Goal: Task Accomplishment & Management: Use online tool/utility

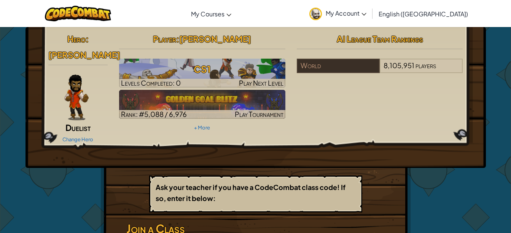
click at [367, 16] on span "My Account" at bounding box center [346, 13] width 41 height 8
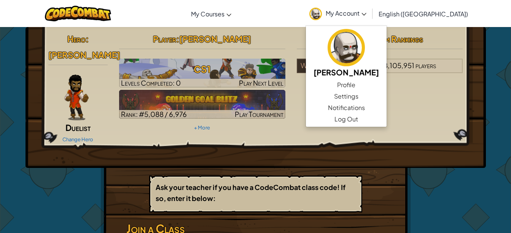
click at [78, 136] on link "Change Hero" at bounding box center [77, 139] width 31 height 6
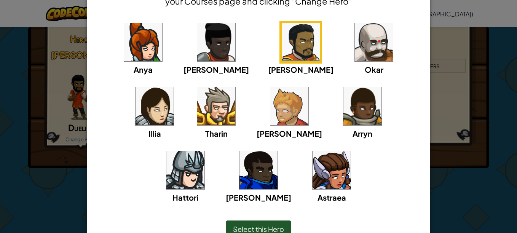
scroll to position [55, 0]
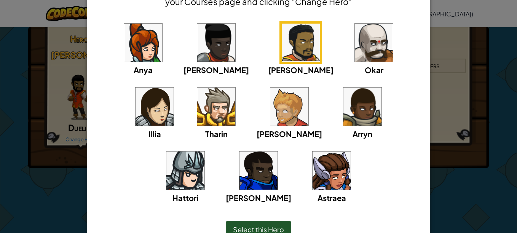
click at [282, 45] on img at bounding box center [301, 43] width 38 height 38
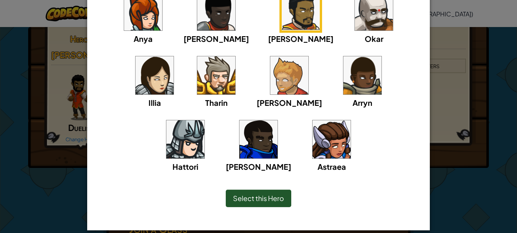
scroll to position [87, 0]
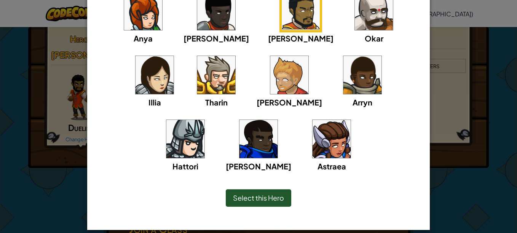
click at [275, 198] on span "Select this Hero" at bounding box center [258, 197] width 51 height 9
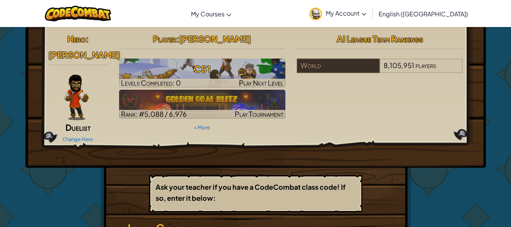
click at [88, 136] on div "Hero : [PERSON_NAME] Duelist Change Hero Player : [PERSON_NAME] CS1 Levels Comp…" at bounding box center [256, 97] width 461 height 141
click at [84, 136] on link "Change Hero" at bounding box center [77, 139] width 31 height 6
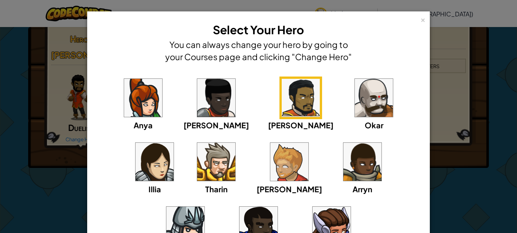
click at [270, 159] on img at bounding box center [289, 162] width 38 height 38
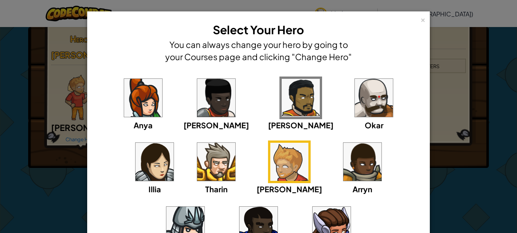
click at [422, 22] on div "×" at bounding box center [422, 19] width 5 height 8
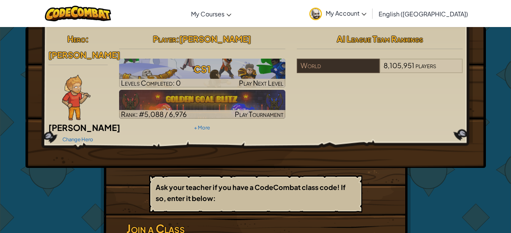
click at [238, 96] on img at bounding box center [202, 104] width 166 height 29
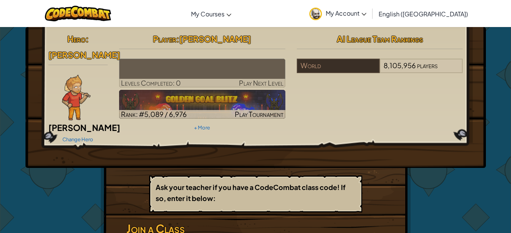
click at [228, 49] on hr at bounding box center [202, 53] width 166 height 8
click at [225, 75] on img at bounding box center [202, 73] width 166 height 29
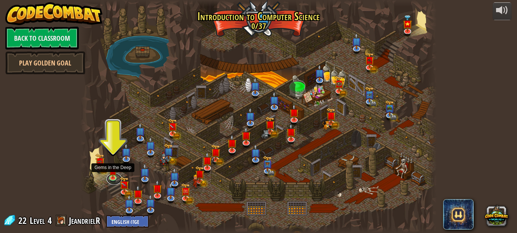
click at [114, 180] on link at bounding box center [114, 178] width 15 height 11
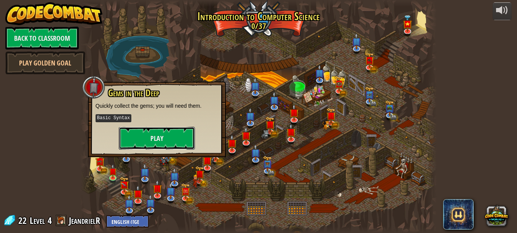
click at [159, 137] on button "Play" at bounding box center [157, 138] width 76 height 23
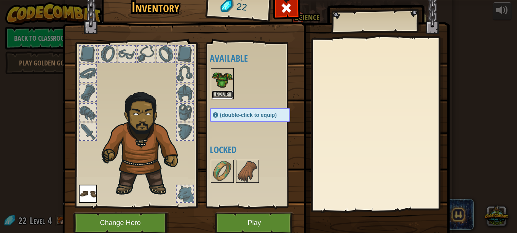
click at [217, 98] on button "Equip" at bounding box center [222, 95] width 21 height 8
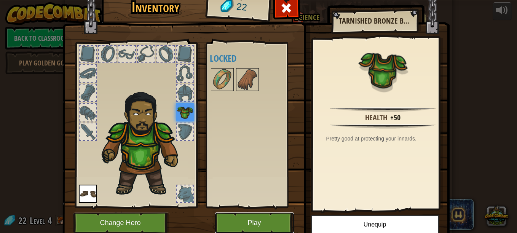
click at [230, 214] on button "Play" at bounding box center [255, 222] width 80 height 21
